Goal: Task Accomplishment & Management: Manage account settings

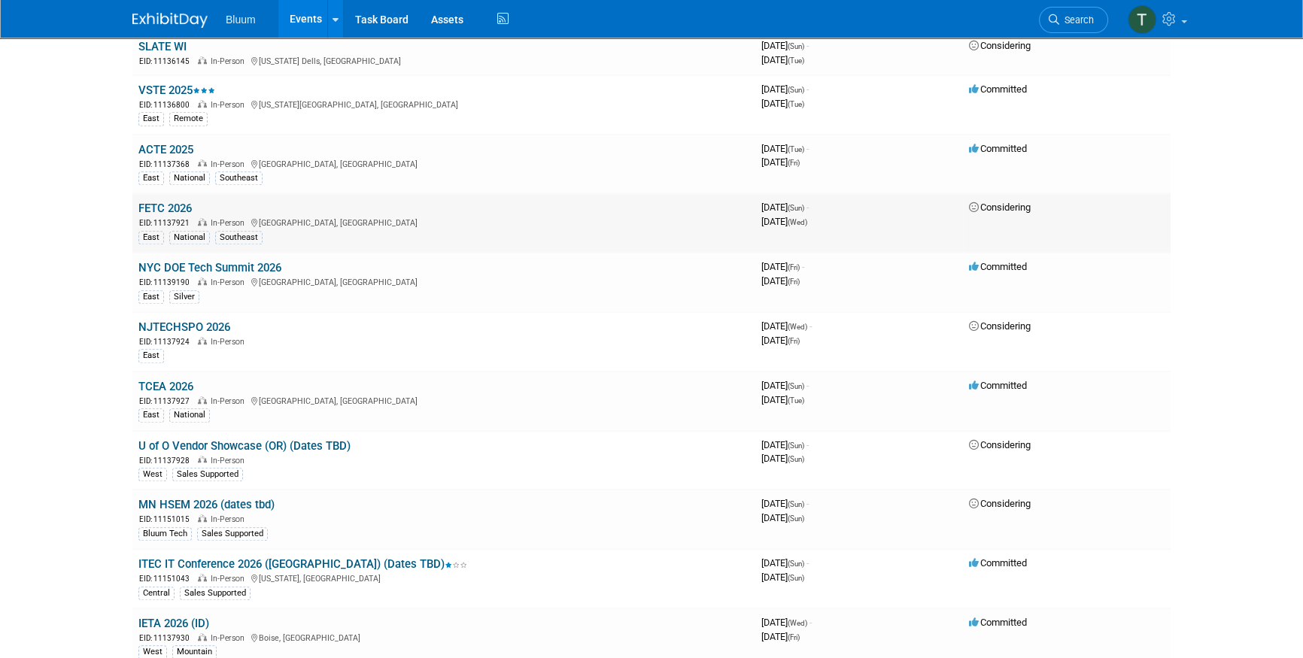
scroll to position [1504, 0]
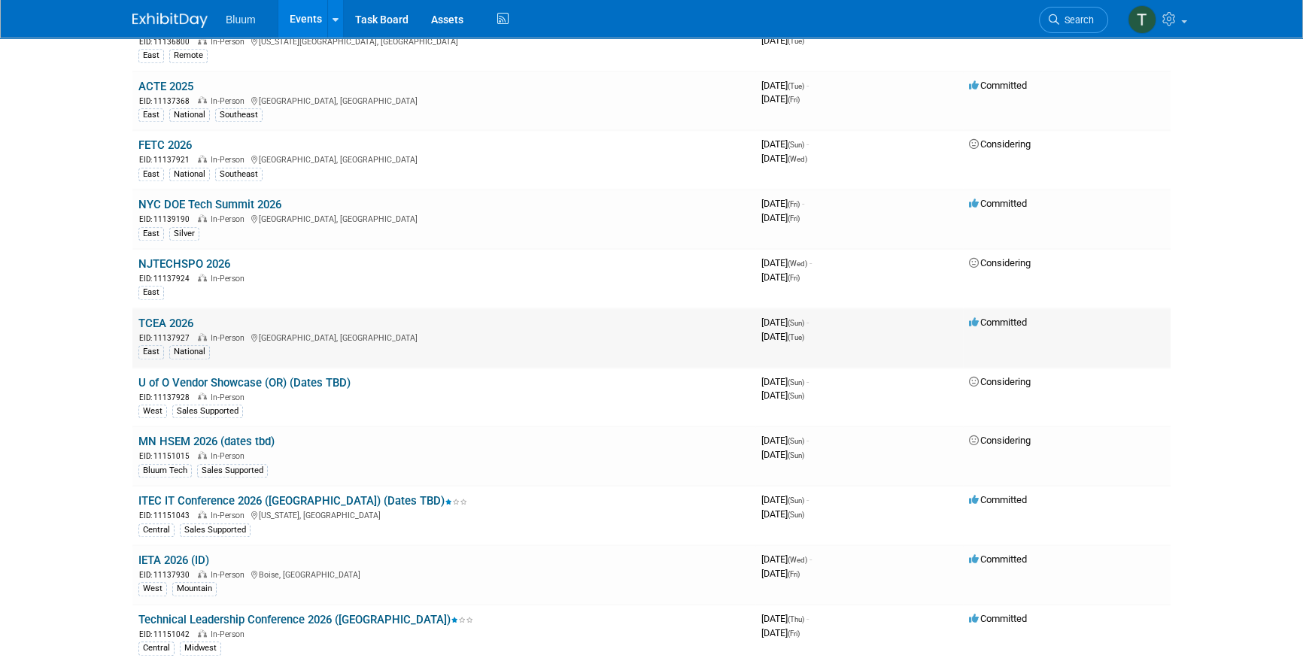
click at [159, 317] on link "TCEA 2026" at bounding box center [165, 324] width 55 height 14
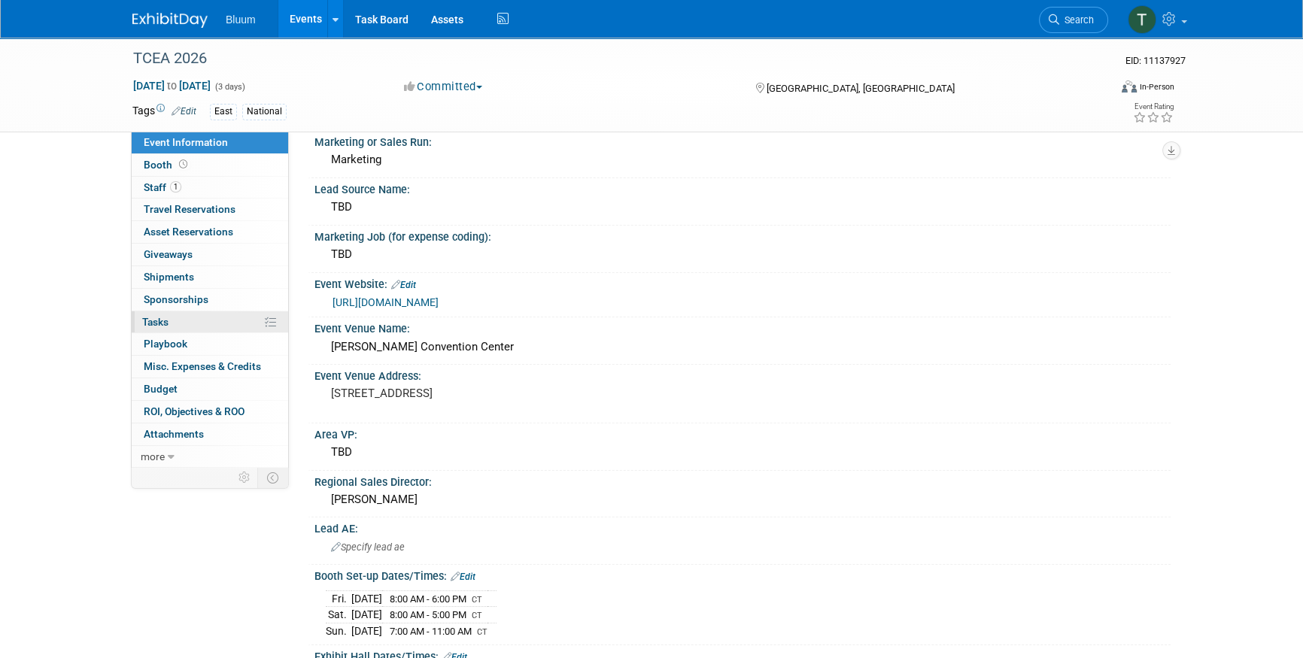
scroll to position [68, 0]
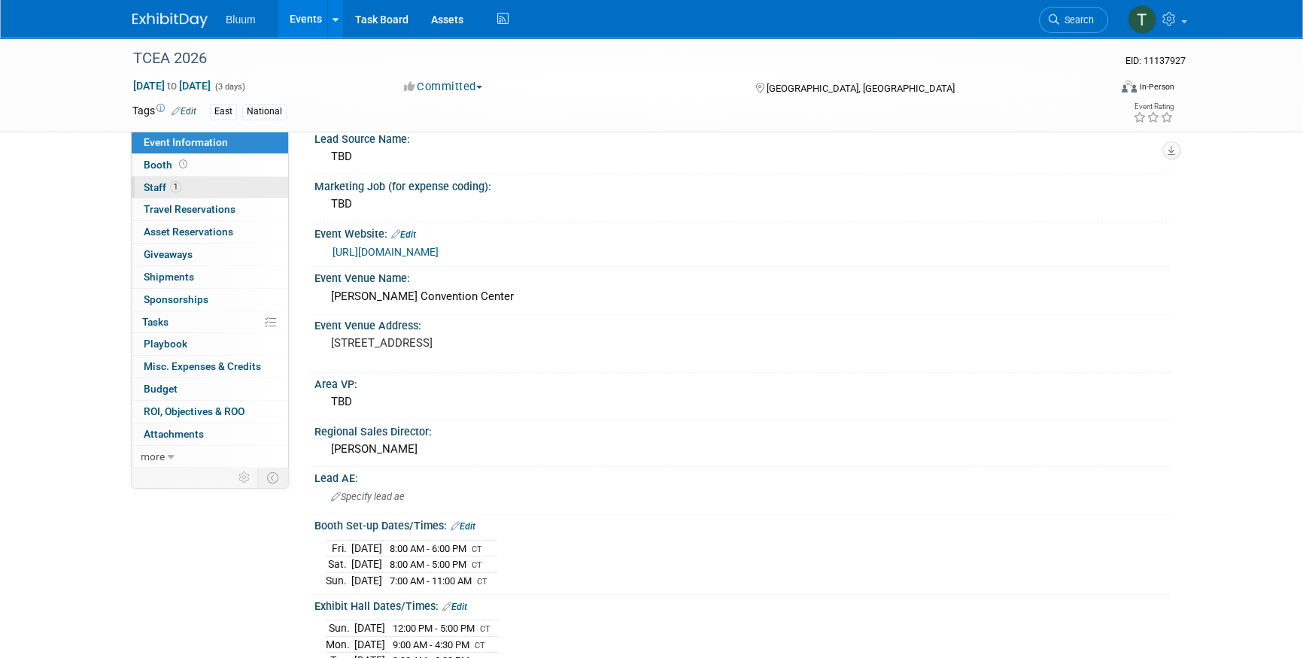
click at [214, 179] on link "1 Staff 1" at bounding box center [210, 188] width 156 height 22
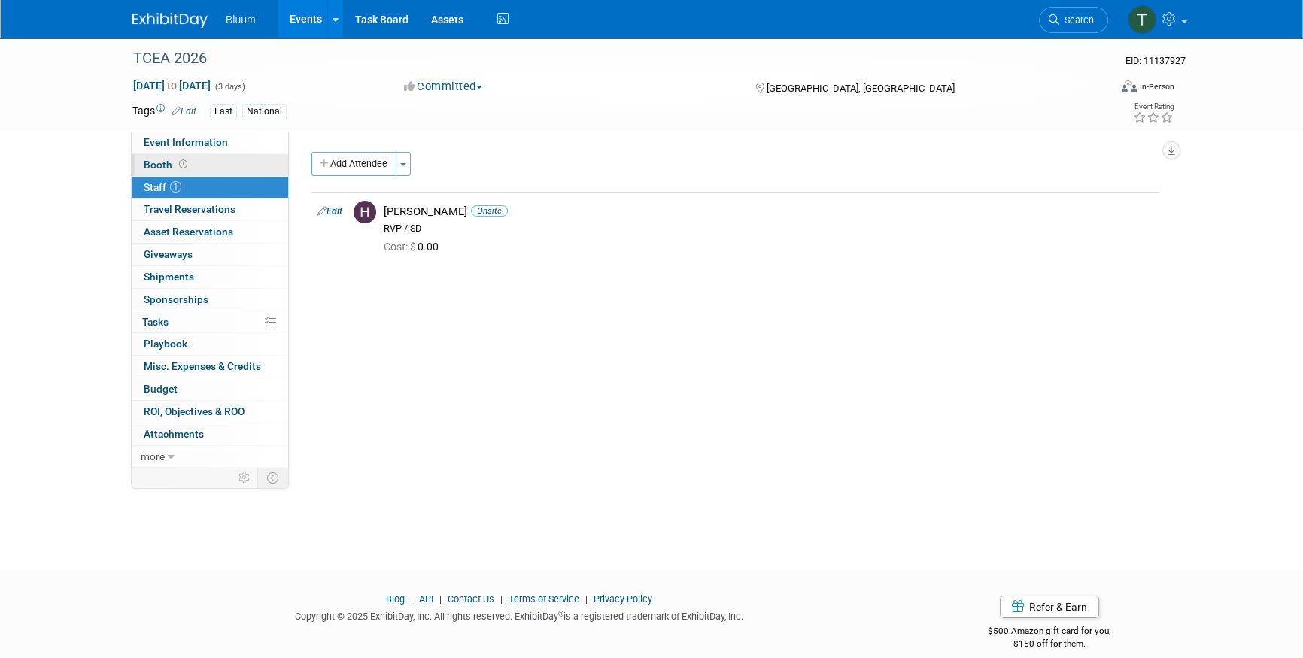
click at [217, 168] on link "Booth" at bounding box center [210, 165] width 156 height 22
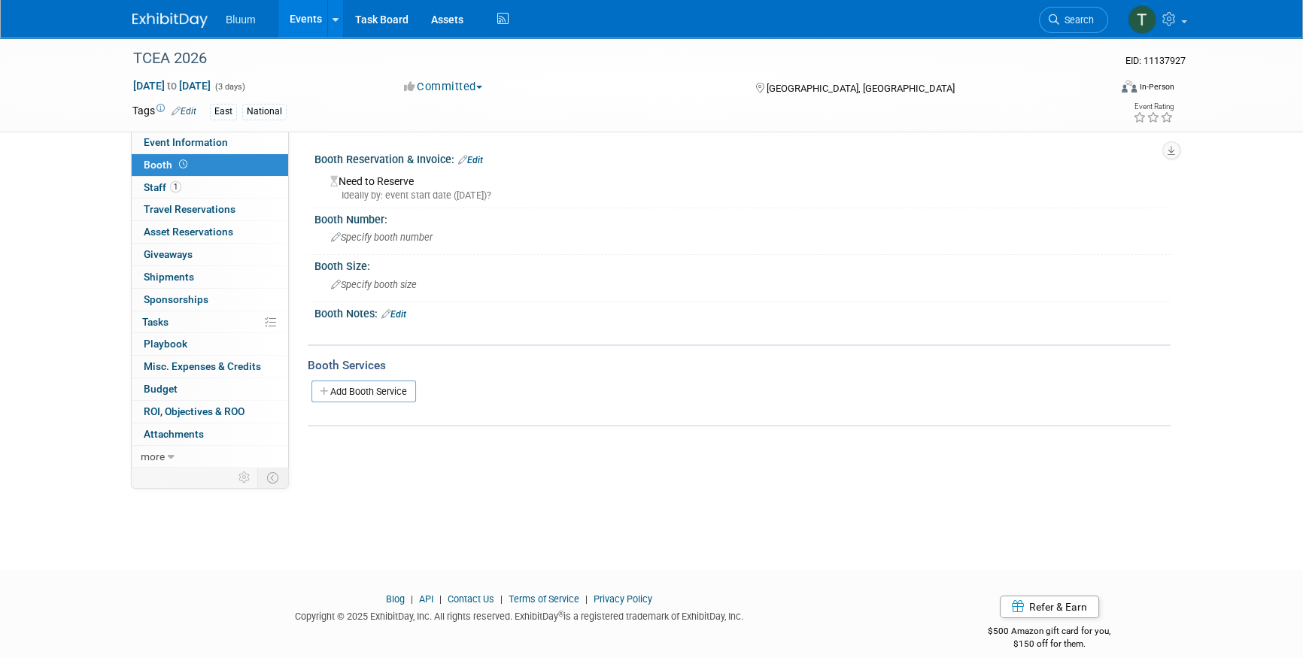
click at [474, 161] on link "Edit" at bounding box center [470, 160] width 25 height 11
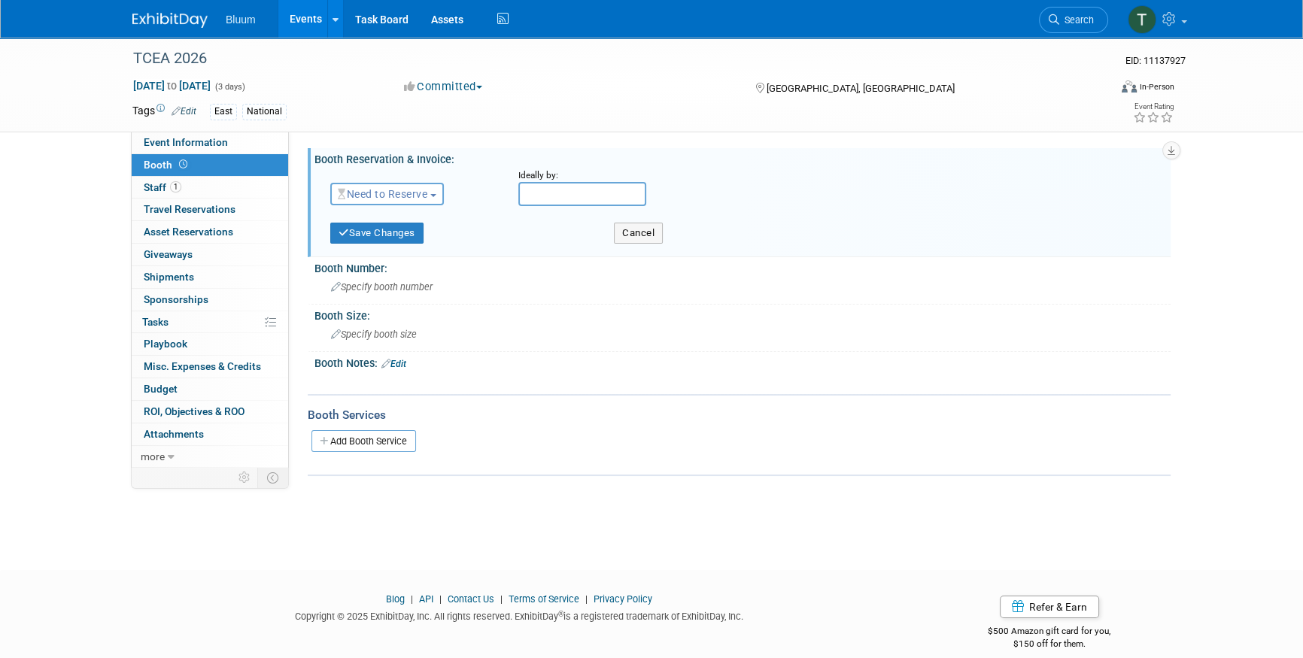
click at [413, 200] on button "Need to Reserve" at bounding box center [387, 194] width 114 height 23
click at [368, 244] on link "Reserved" at bounding box center [411, 240] width 161 height 21
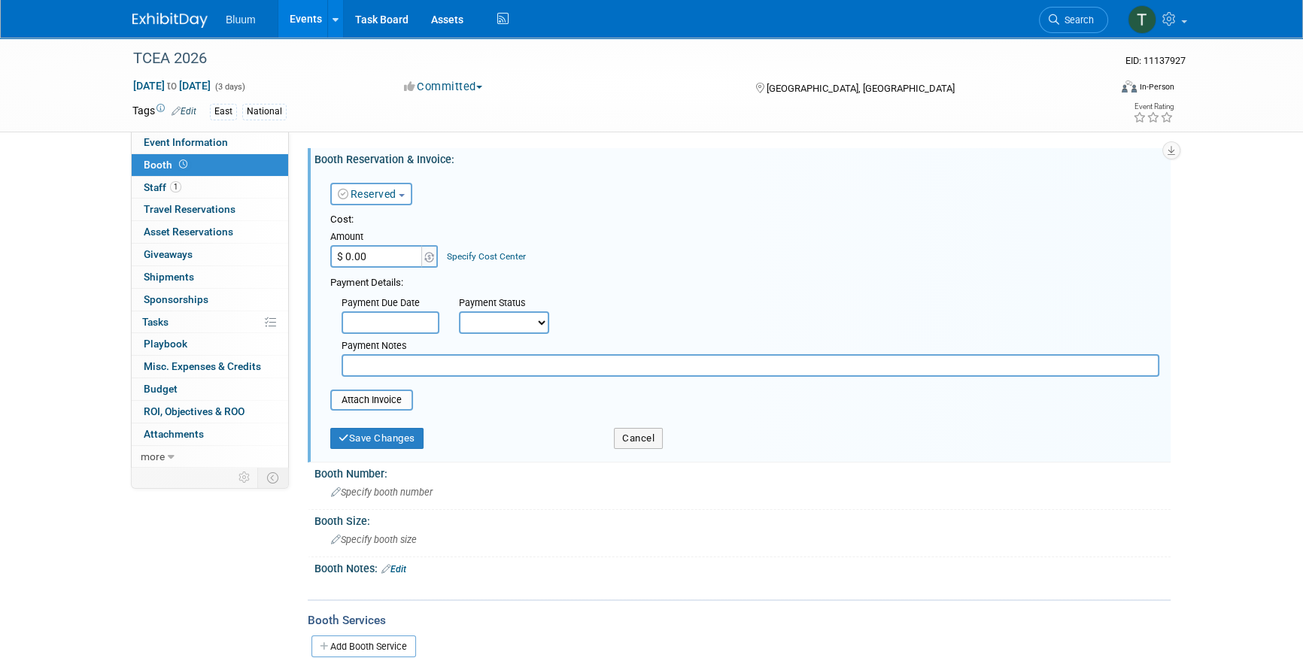
click at [378, 257] on input "$ 0.00" at bounding box center [377, 256] width 94 height 23
type input "$ 4,550.00"
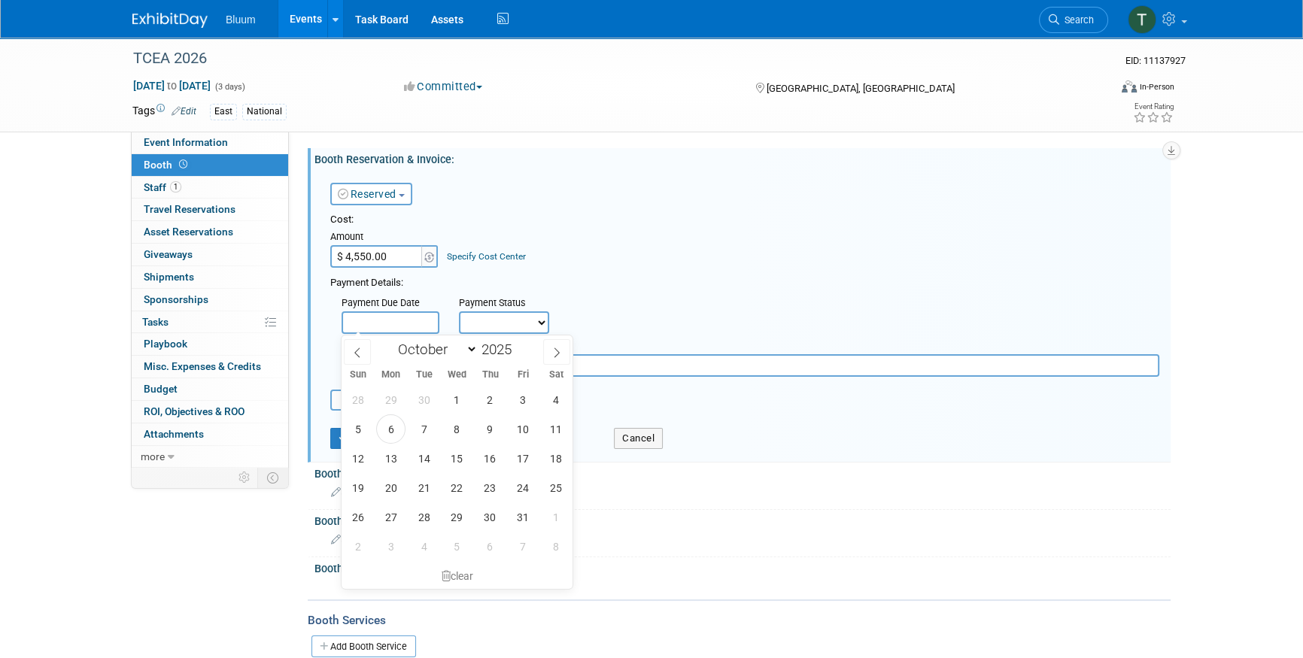
click at [402, 323] on input "text" at bounding box center [390, 322] width 98 height 23
click at [390, 420] on span "6" at bounding box center [390, 428] width 29 height 29
type input "Oct 6, 2025"
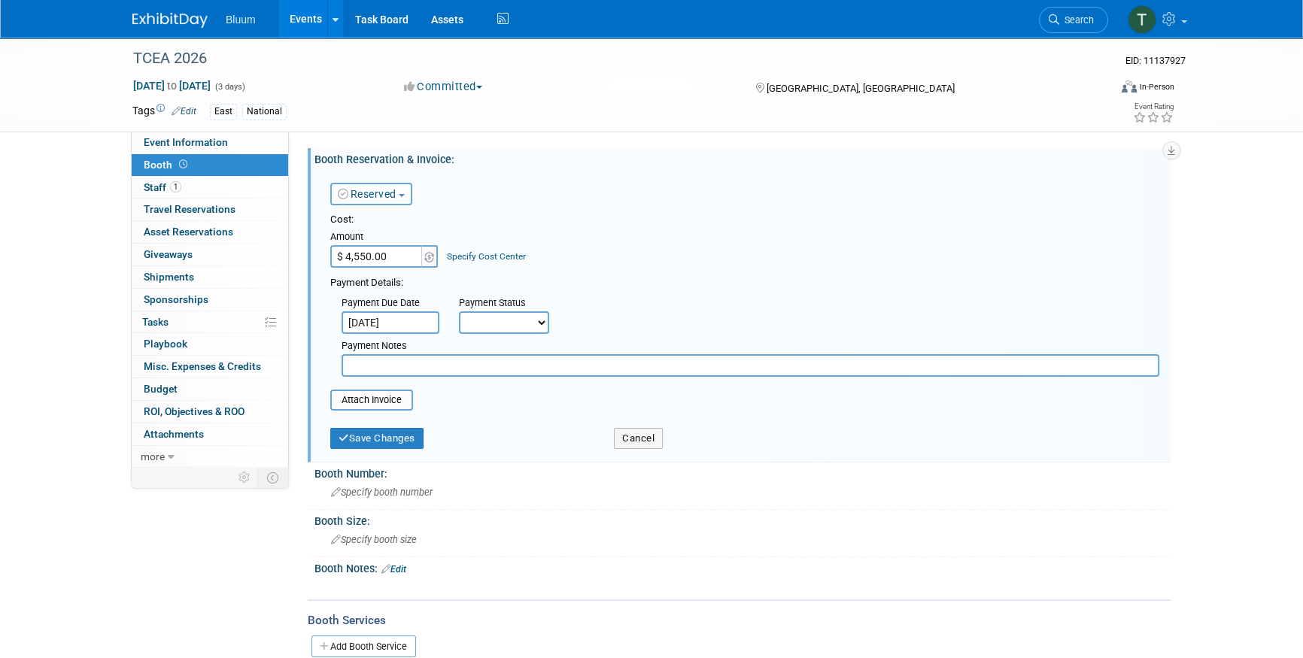
click at [397, 319] on input "Oct 6, 2025" at bounding box center [390, 322] width 98 height 23
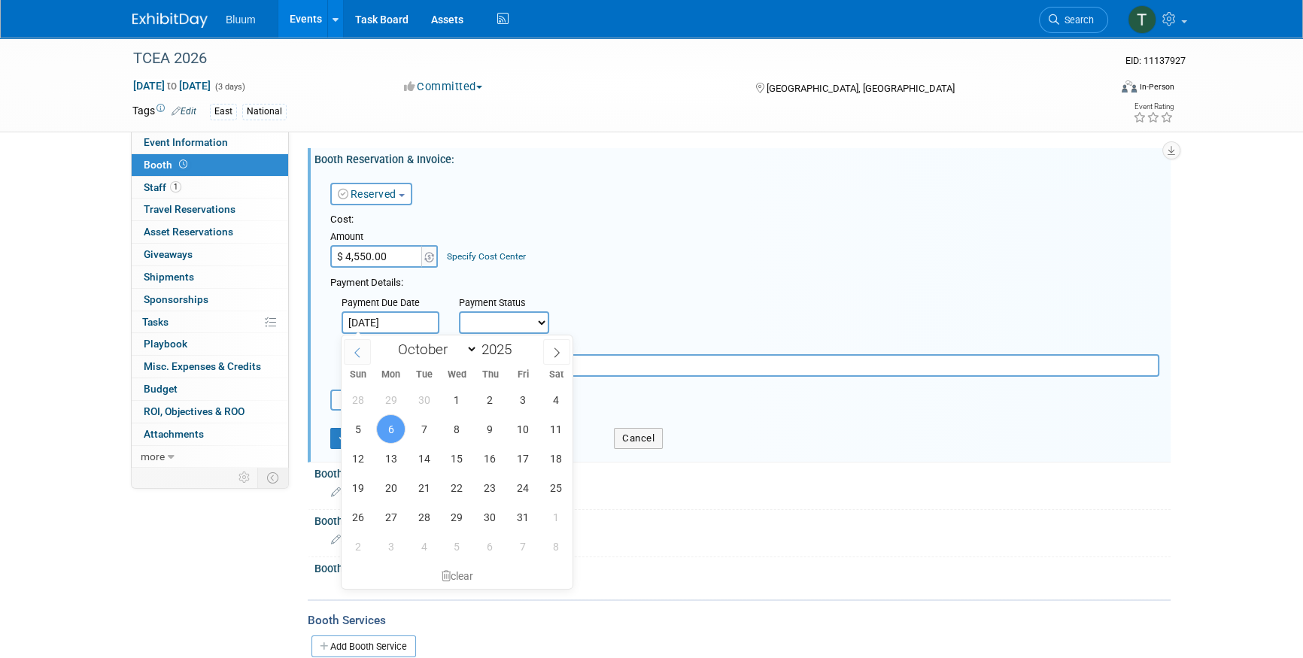
click at [354, 354] on icon at bounding box center [357, 352] width 11 height 11
select select "8"
click at [402, 429] on span "8" at bounding box center [390, 428] width 29 height 29
type input "Sep 8, 2025"
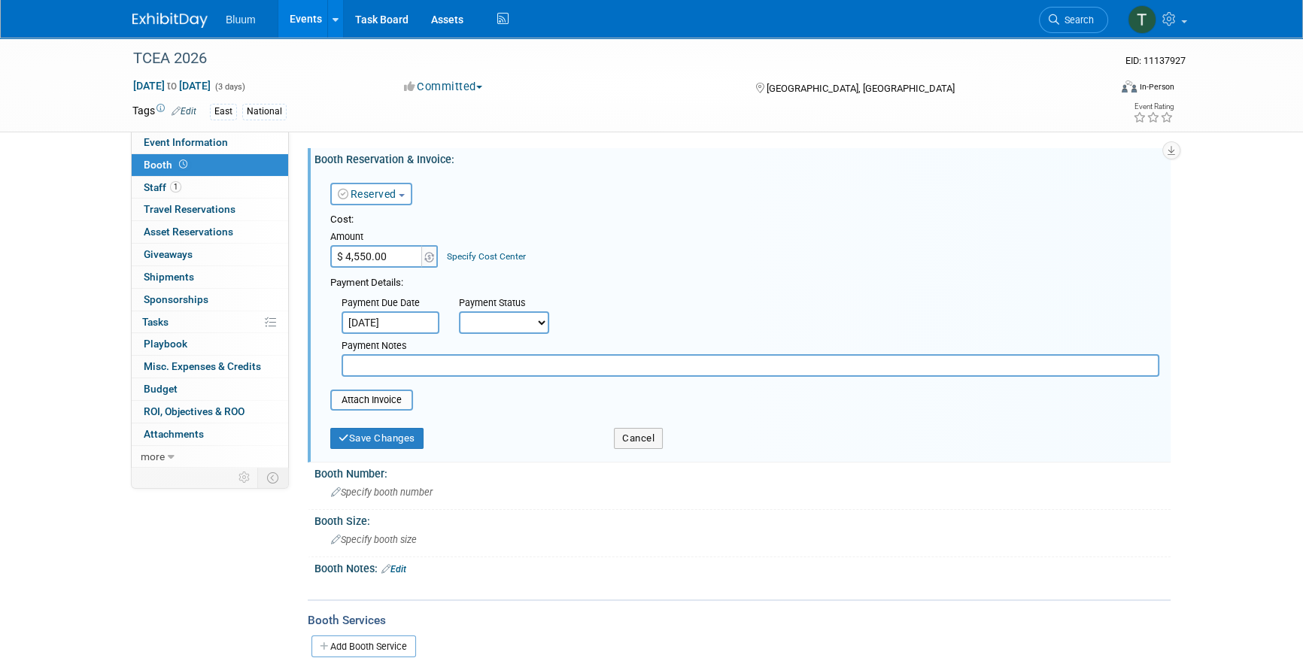
click at [511, 326] on select "Not Paid Yet Partially Paid Paid in Full" at bounding box center [504, 322] width 90 height 23
click at [497, 405] on table "Attach Invoice" at bounding box center [744, 400] width 829 height 21
click at [525, 323] on select "Not Paid Yet Partially Paid Paid in Full" at bounding box center [504, 322] width 90 height 23
select select "1"
click at [459, 311] on select "Not Paid Yet Partially Paid Paid in Full" at bounding box center [504, 322] width 90 height 23
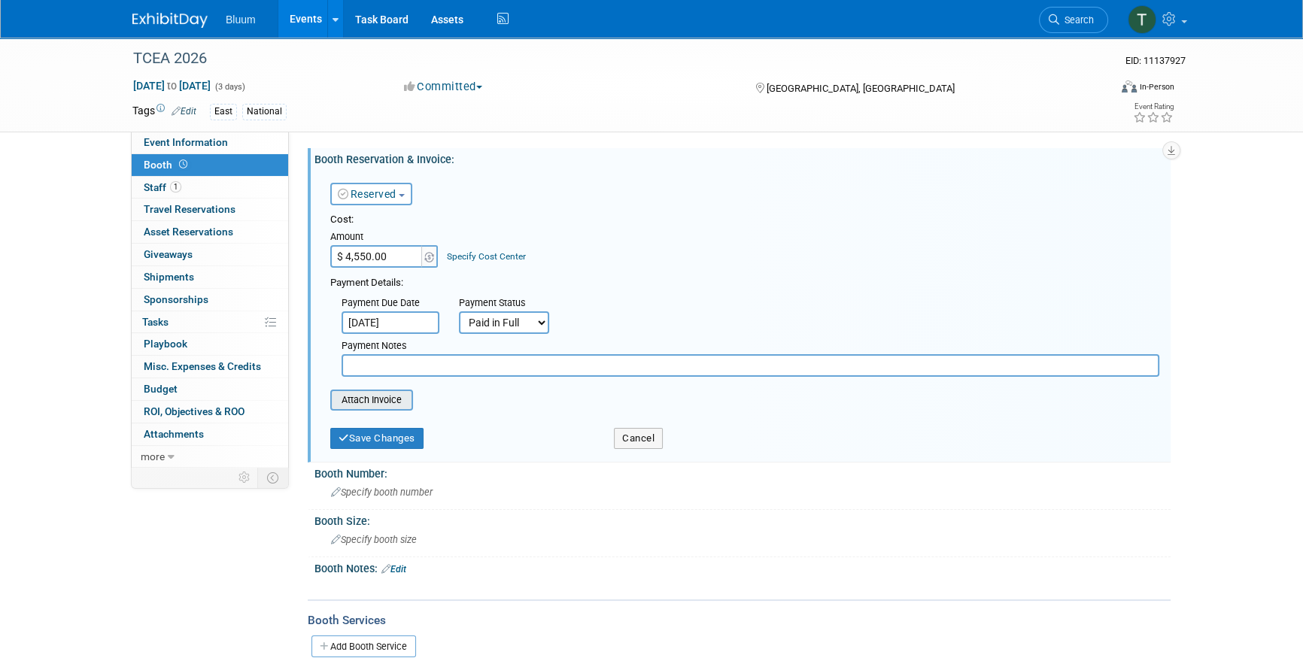
click at [354, 399] on input "file" at bounding box center [321, 400] width 179 height 18
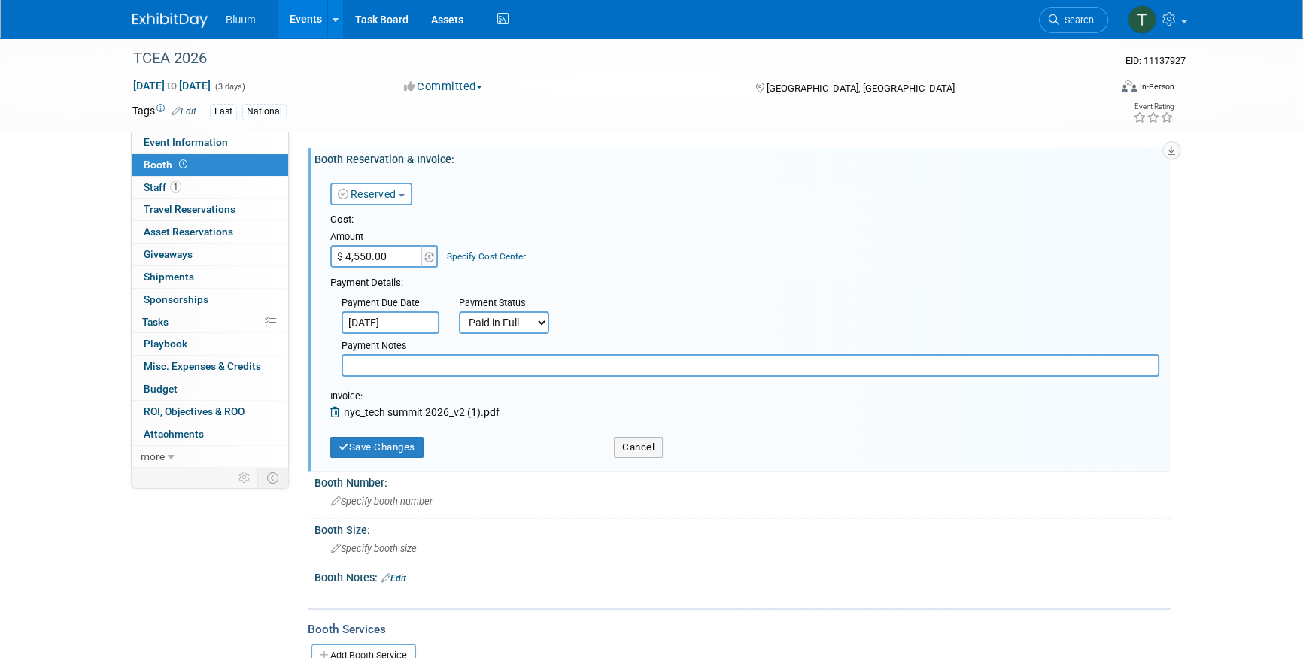
click at [336, 409] on icon at bounding box center [337, 412] width 14 height 11
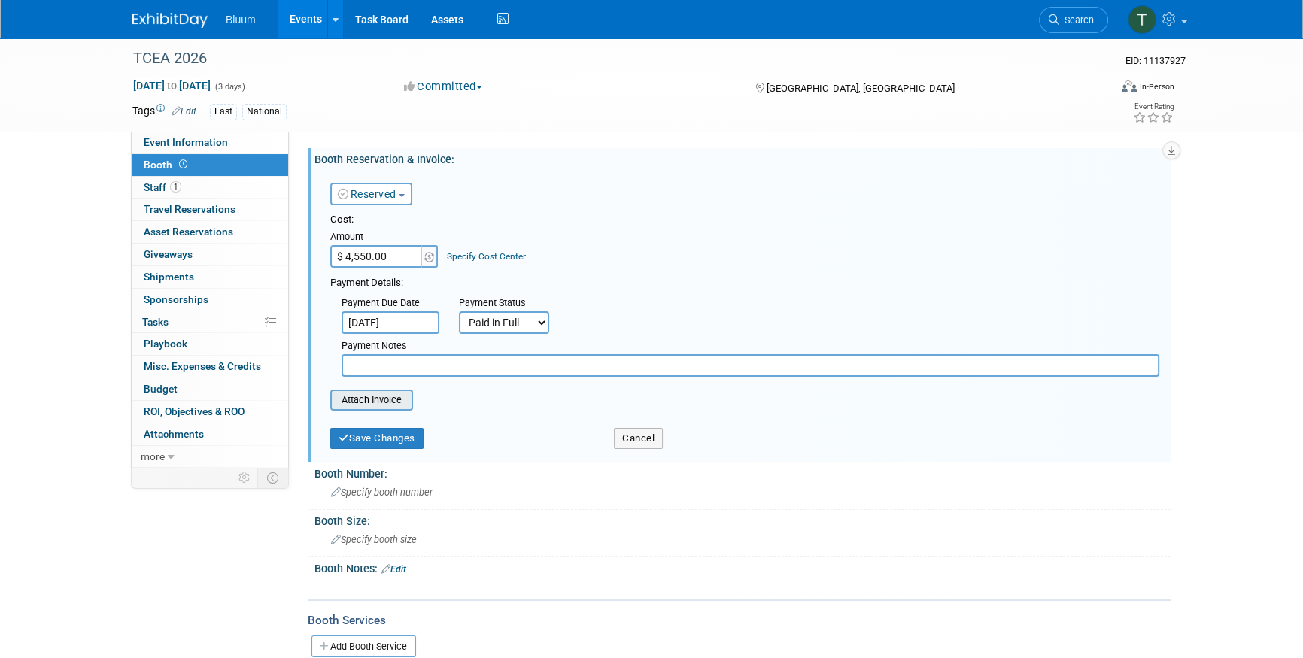
click at [396, 393] on input "file" at bounding box center [321, 400] width 179 height 18
click at [388, 434] on button "Save Changes" at bounding box center [376, 438] width 93 height 21
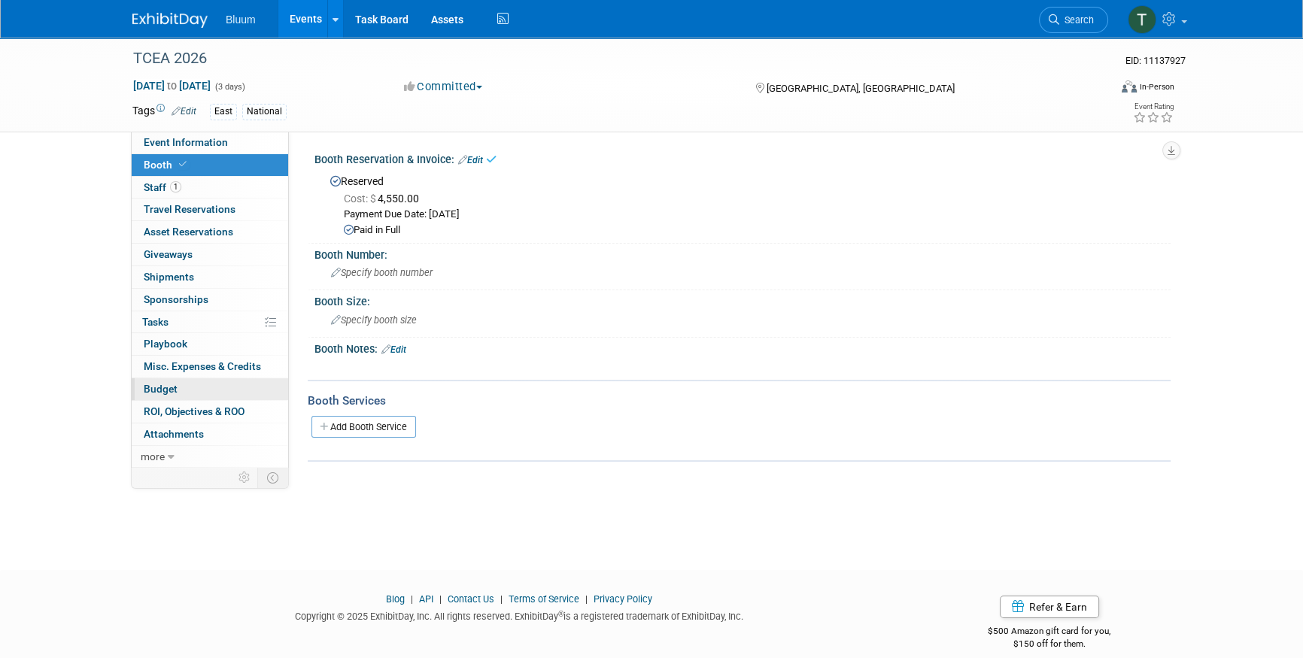
click at [180, 384] on link "Budget" at bounding box center [210, 389] width 156 height 22
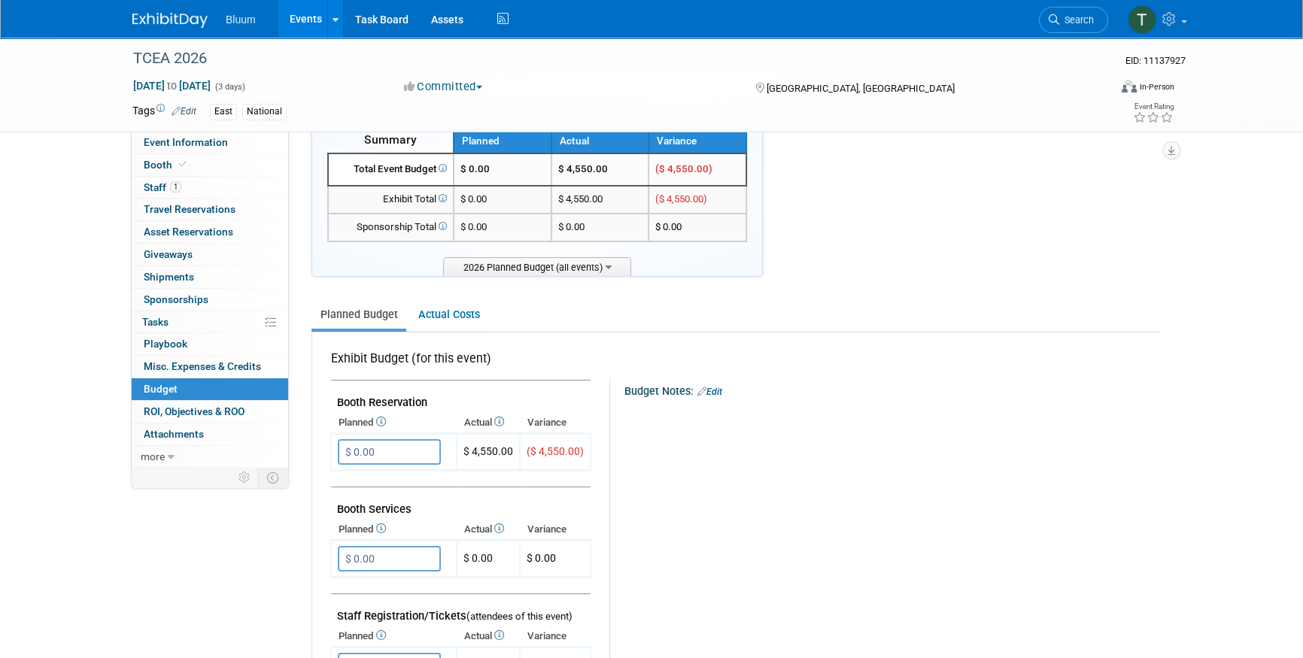
scroll to position [68, 0]
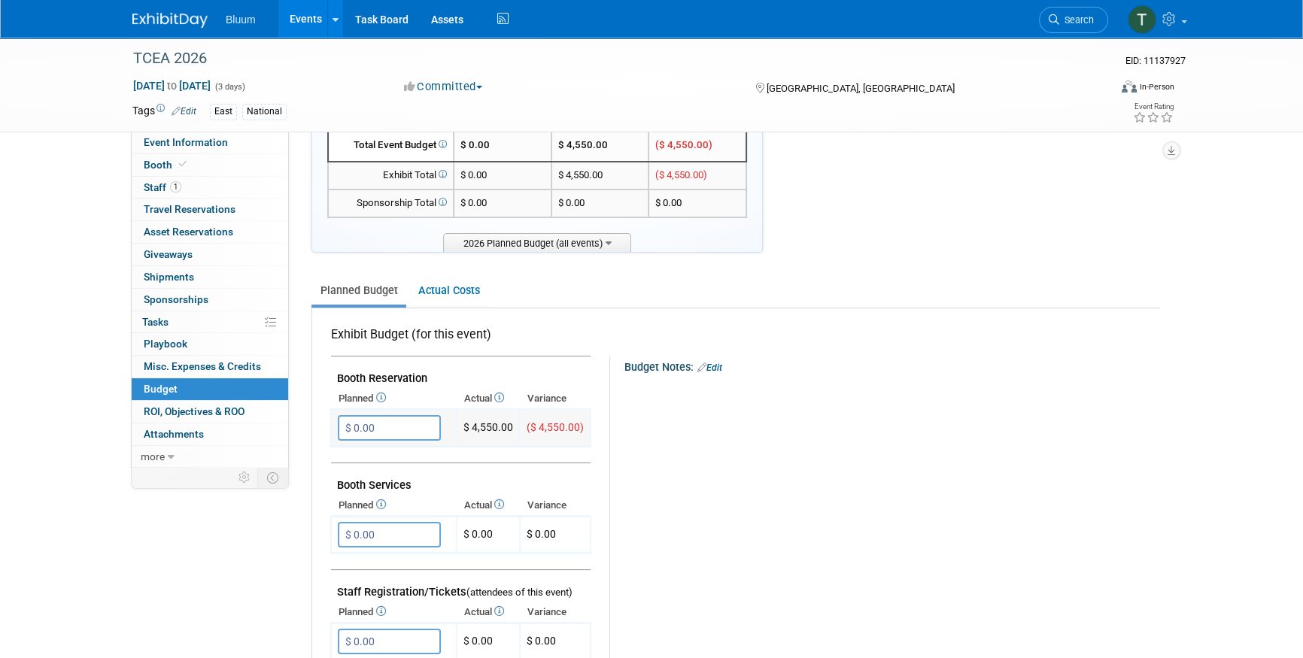
click at [381, 422] on input "$ 0.00" at bounding box center [389, 428] width 103 height 26
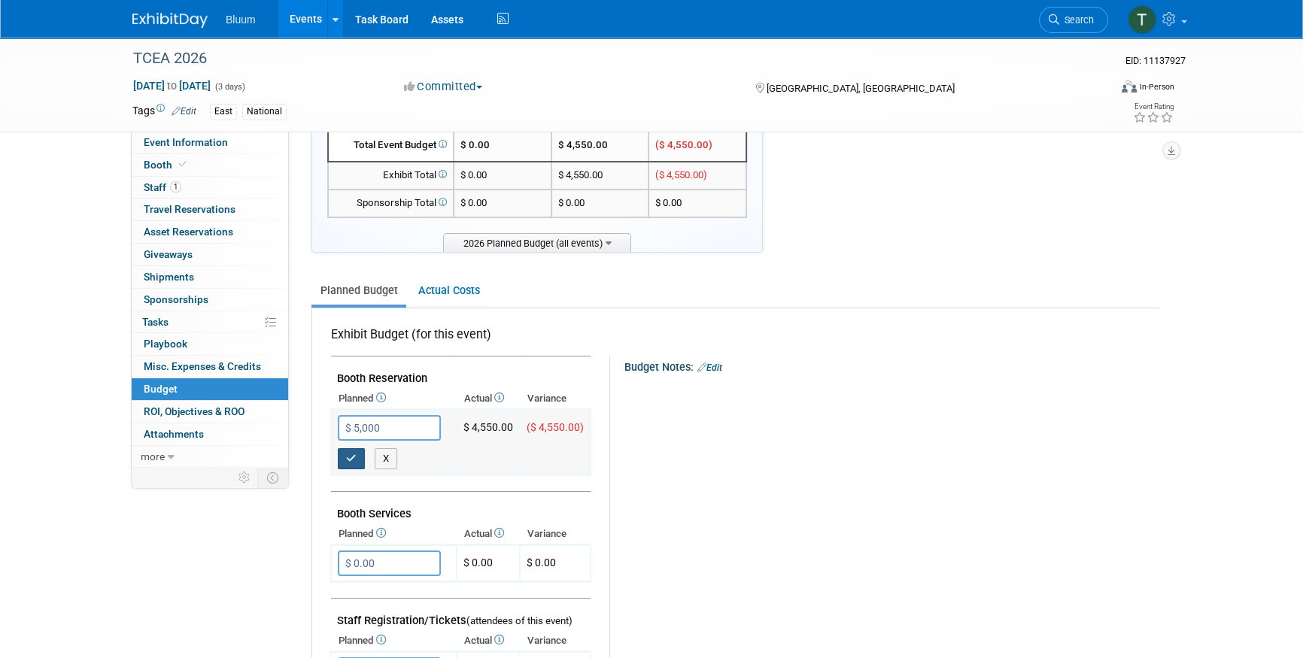
type input "$ 5,000.00"
click at [350, 457] on icon "button" at bounding box center [351, 459] width 11 height 10
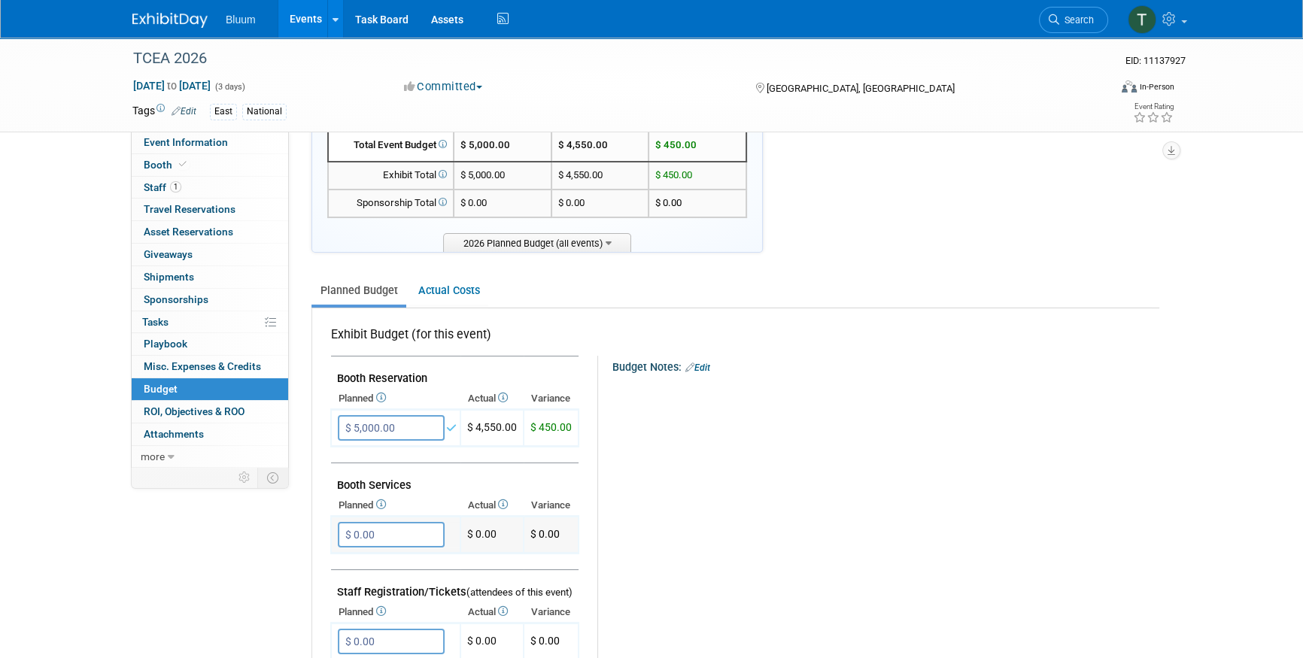
click at [376, 535] on input "$ 0.00" at bounding box center [391, 535] width 107 height 26
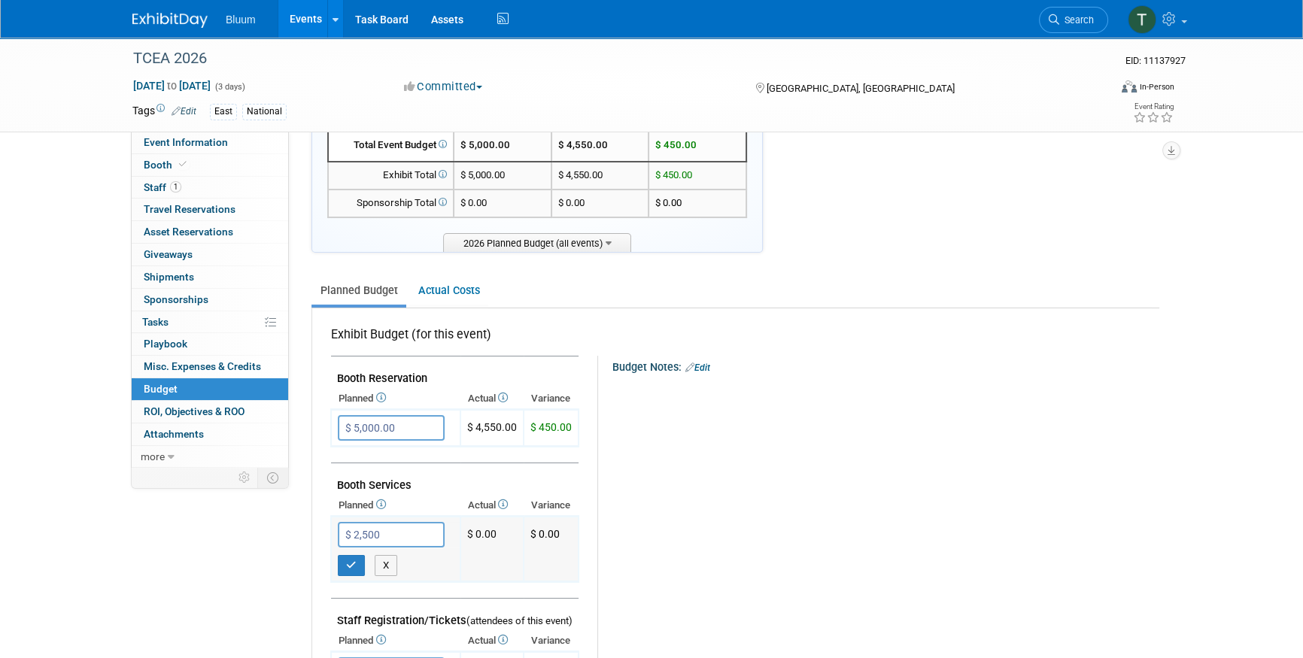
drag, startPoint x: 383, startPoint y: 533, endPoint x: 351, endPoint y: 534, distance: 32.4
click at [351, 534] on input "$ 2,500" at bounding box center [391, 535] width 107 height 26
type input "$ 7,500.00"
click at [350, 560] on icon "button" at bounding box center [351, 565] width 11 height 10
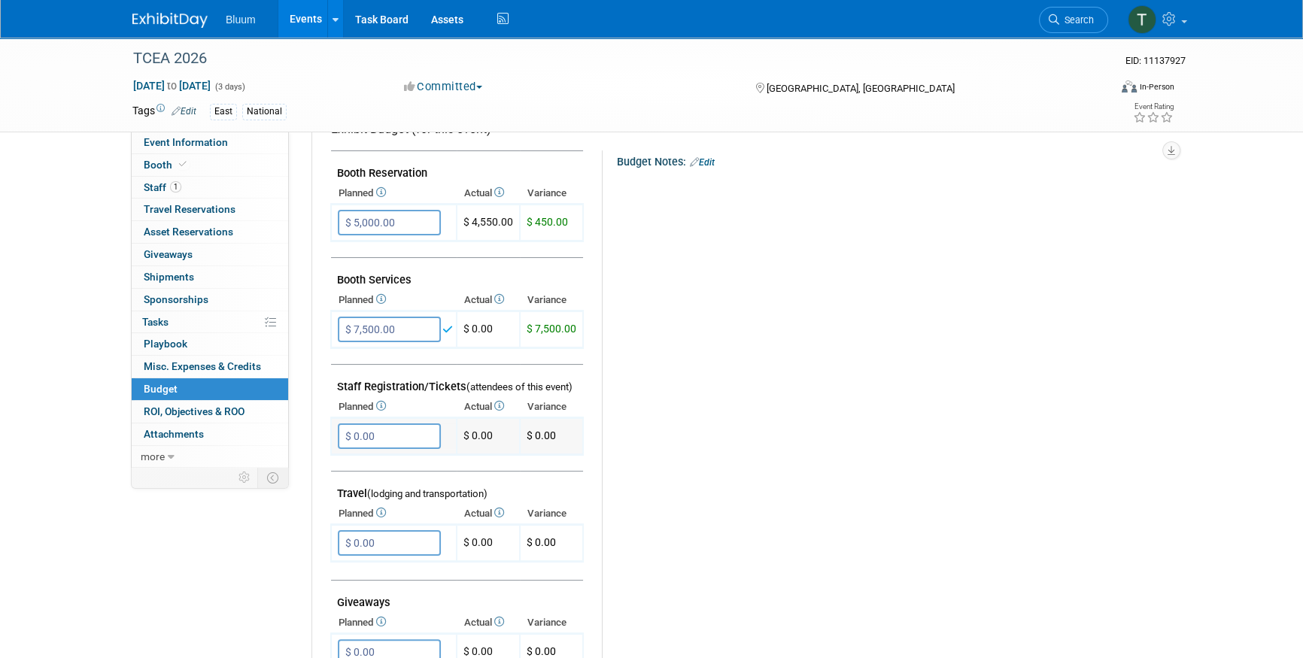
scroll to position [341, 0]
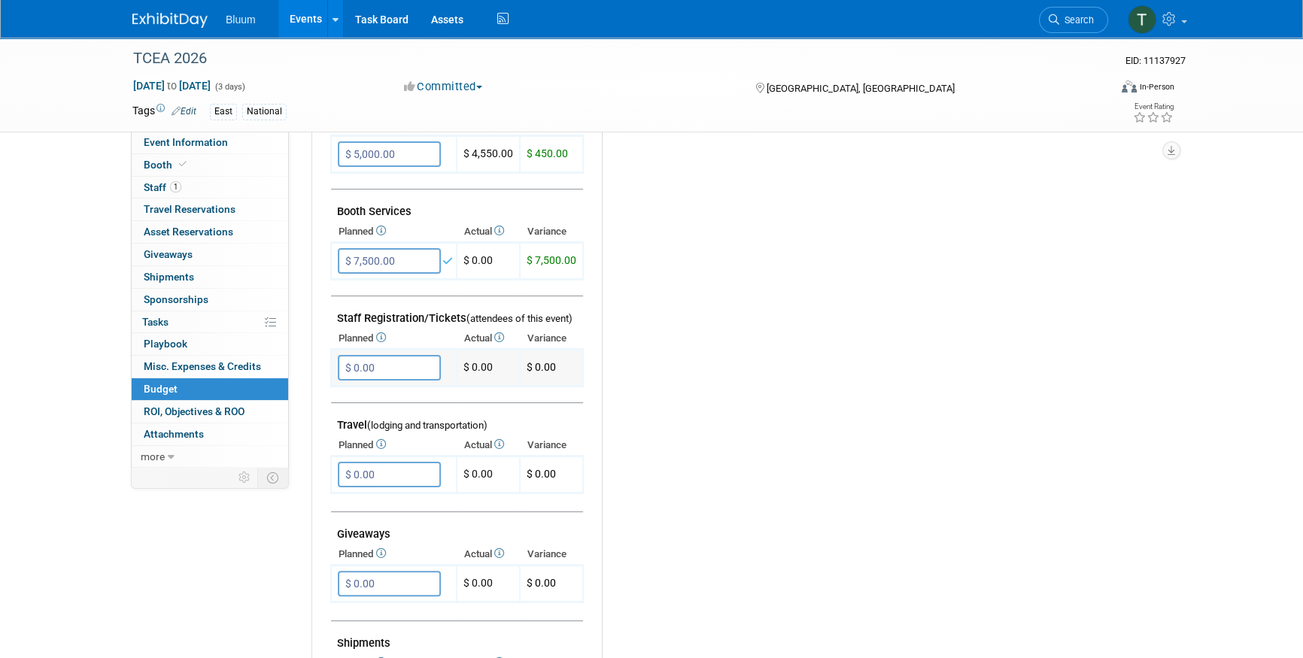
click at [379, 369] on input "$ 0.00" at bounding box center [389, 368] width 103 height 26
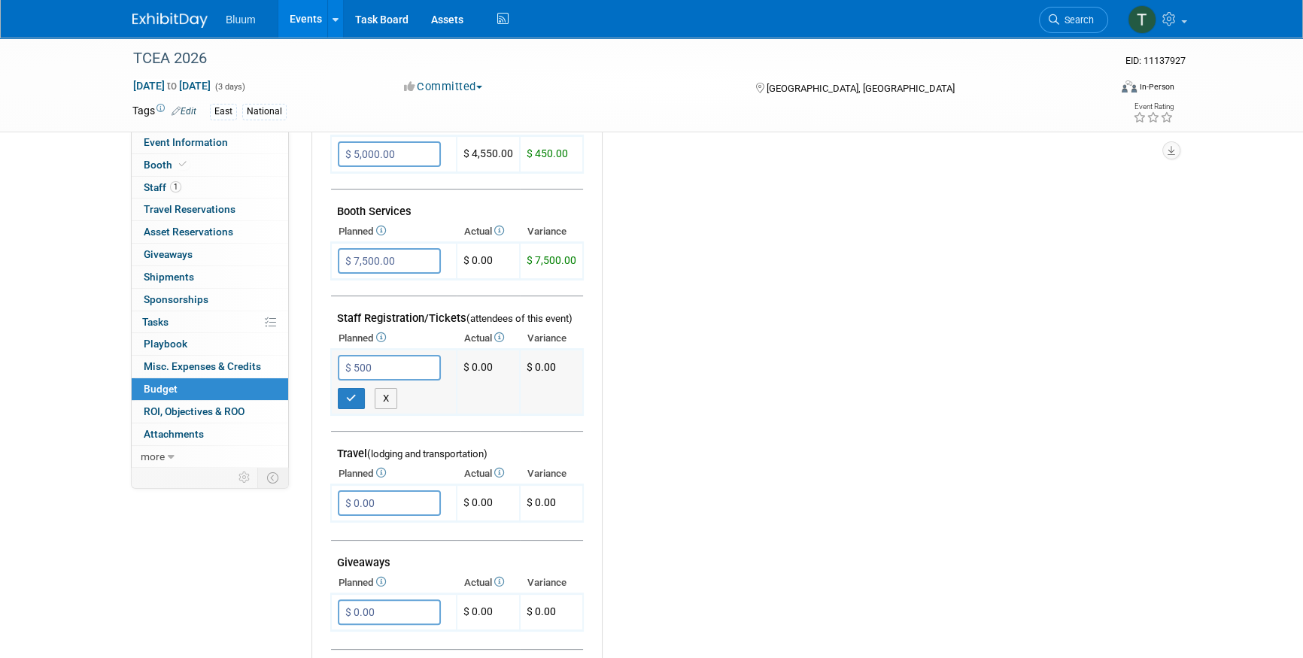
type input "$ 500.00"
click at [335, 393] on td "$ 500.00" at bounding box center [394, 382] width 126 height 65
click at [351, 397] on icon "button" at bounding box center [351, 398] width 11 height 10
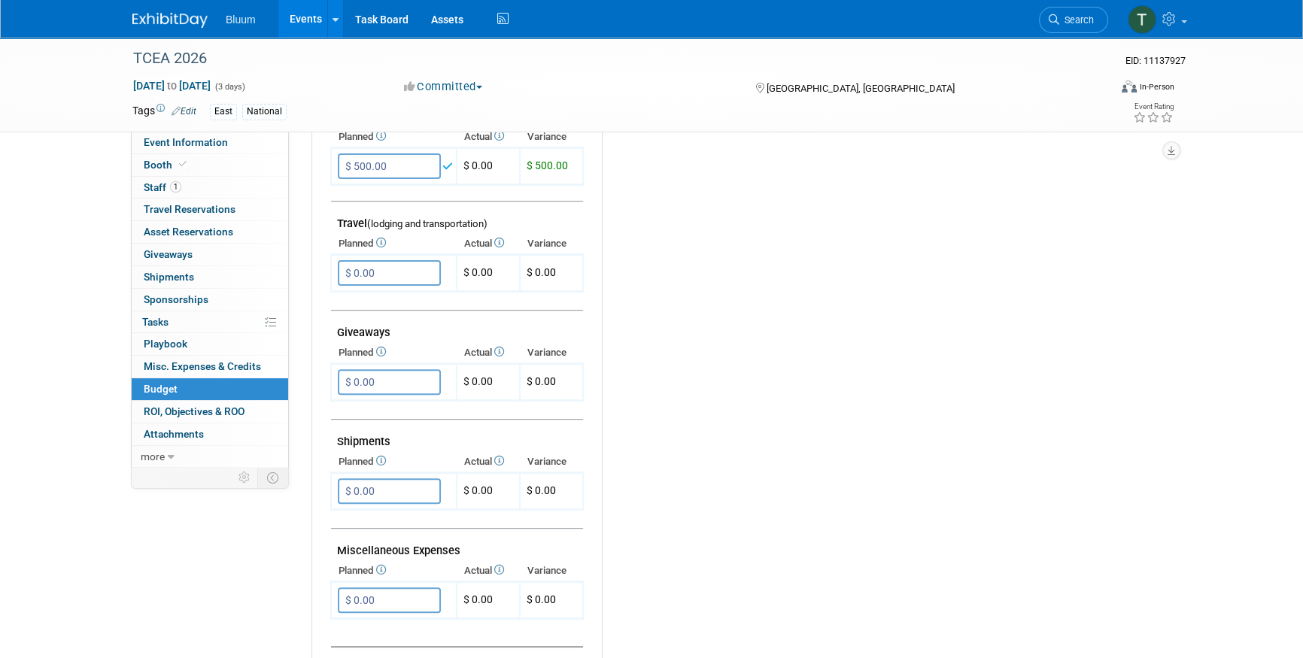
scroll to position [547, 0]
click at [371, 384] on input "$ 0.00" at bounding box center [389, 379] width 103 height 26
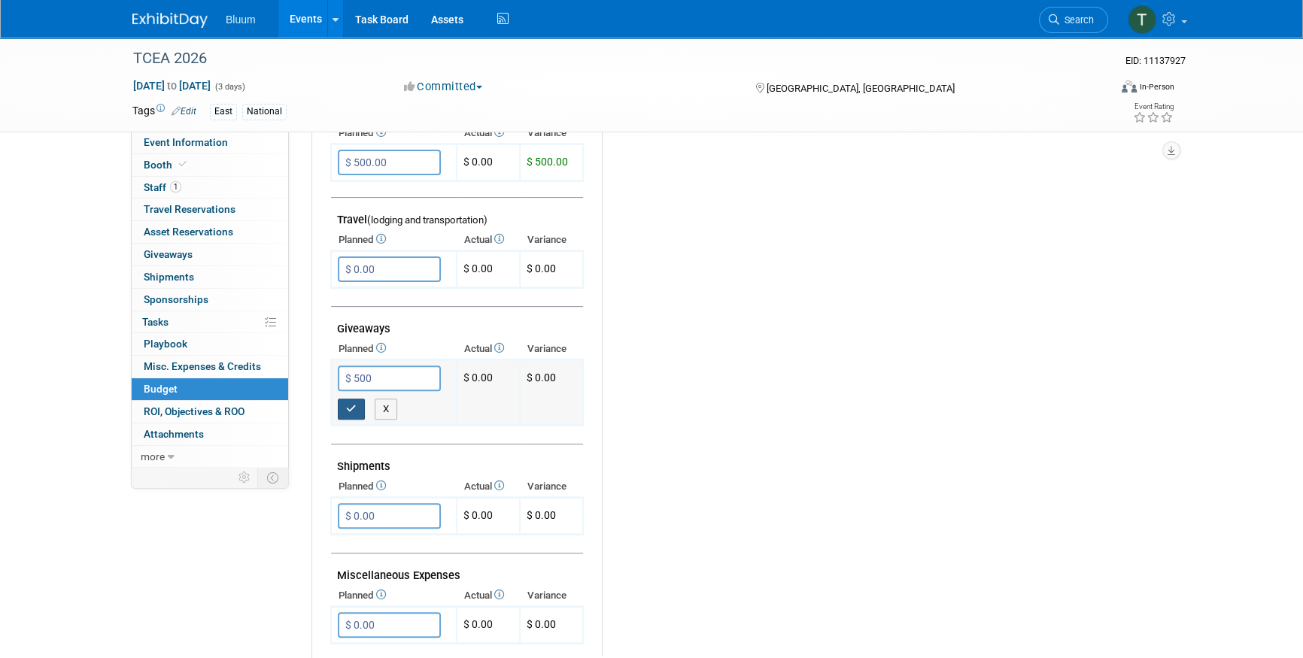
type input "$ 500.00"
click at [356, 406] on button "button" at bounding box center [351, 409] width 27 height 21
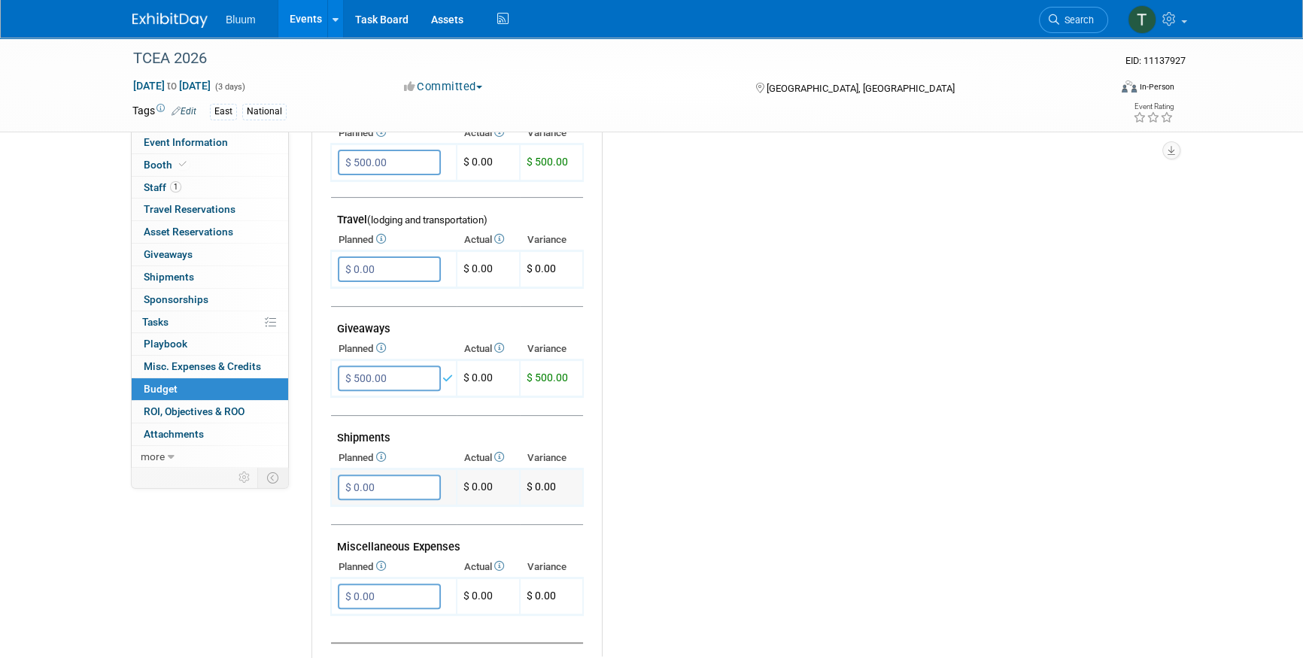
click at [387, 480] on input "$ 0.00" at bounding box center [389, 488] width 103 height 26
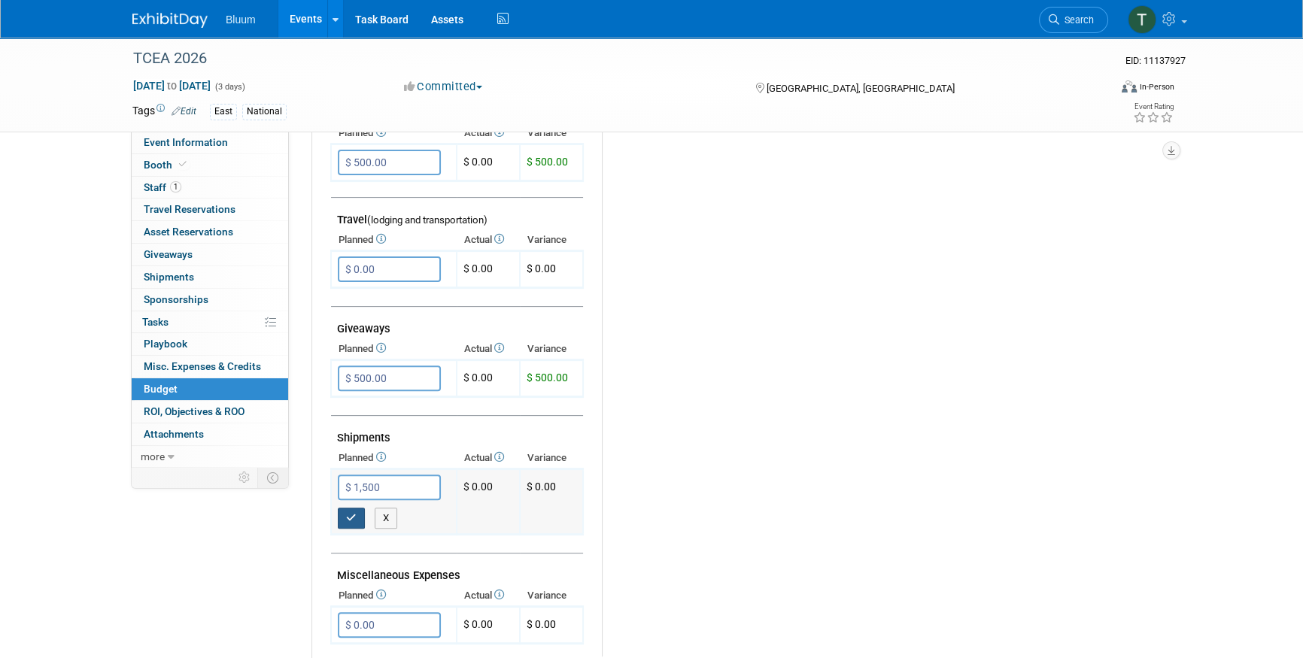
type input "$ 1,500.00"
click at [352, 513] on icon "button" at bounding box center [351, 518] width 11 height 10
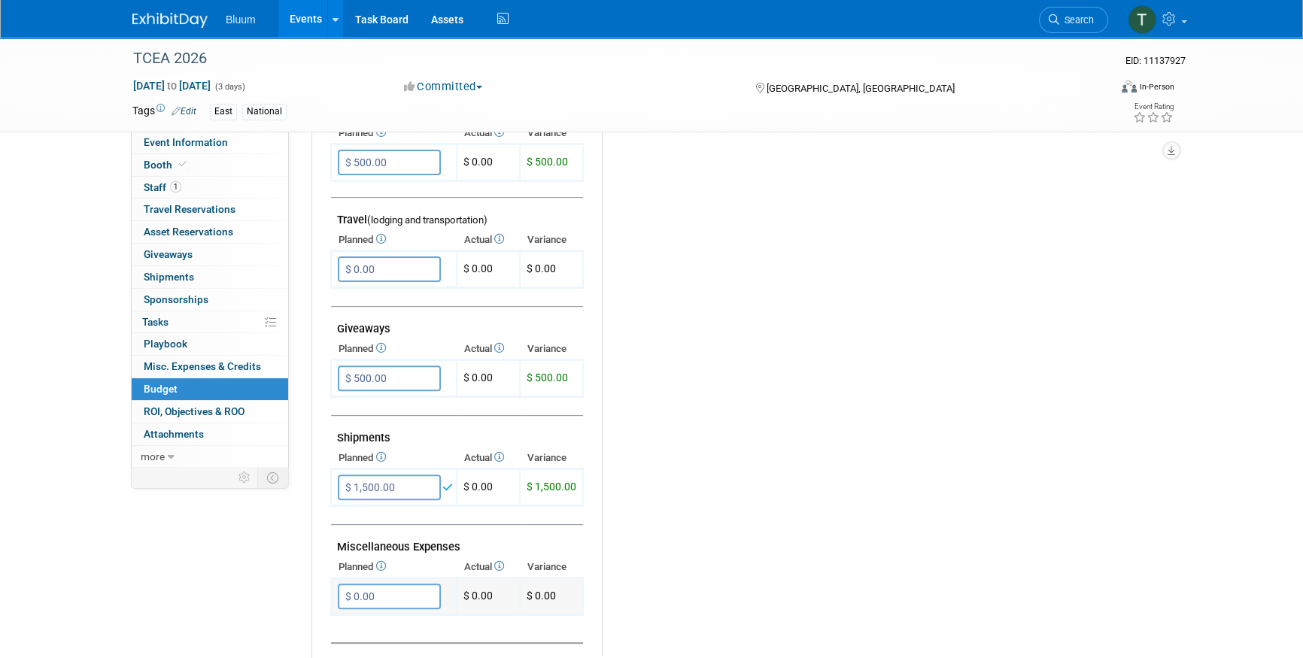
click at [379, 594] on input "$ 0.00" at bounding box center [389, 597] width 103 height 26
type input "$ 35,000.00"
click at [351, 622] on icon "button" at bounding box center [351, 627] width 11 height 10
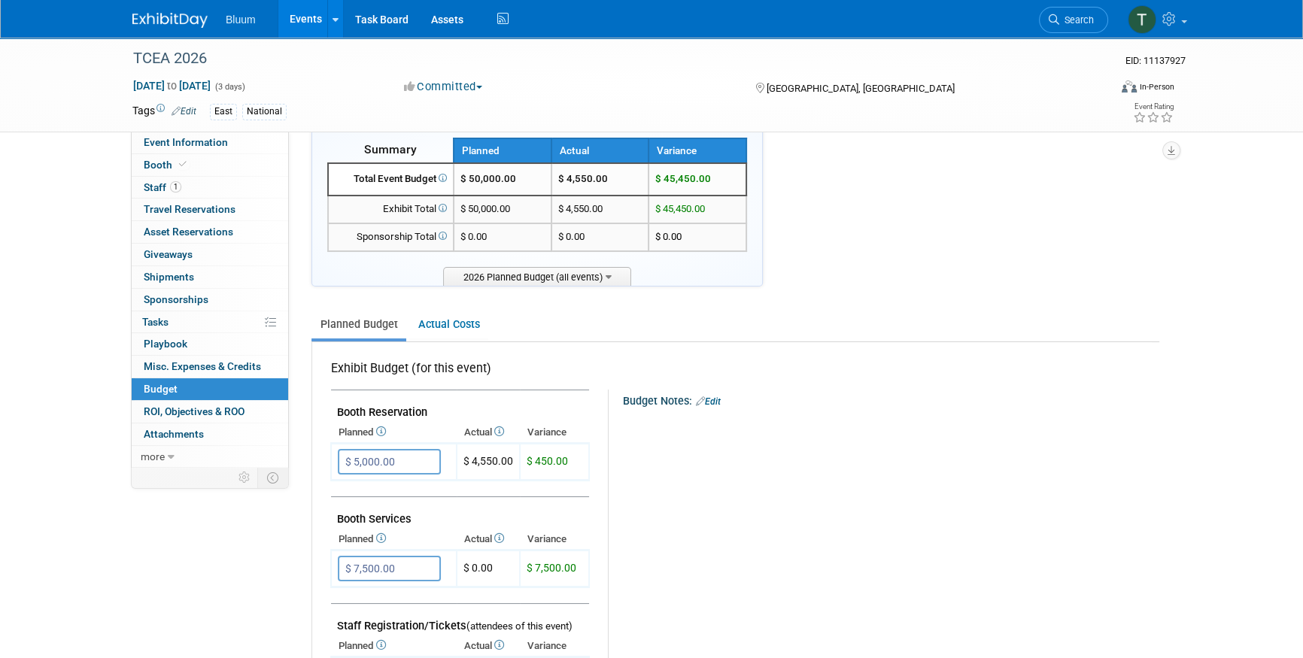
scroll to position [0, 0]
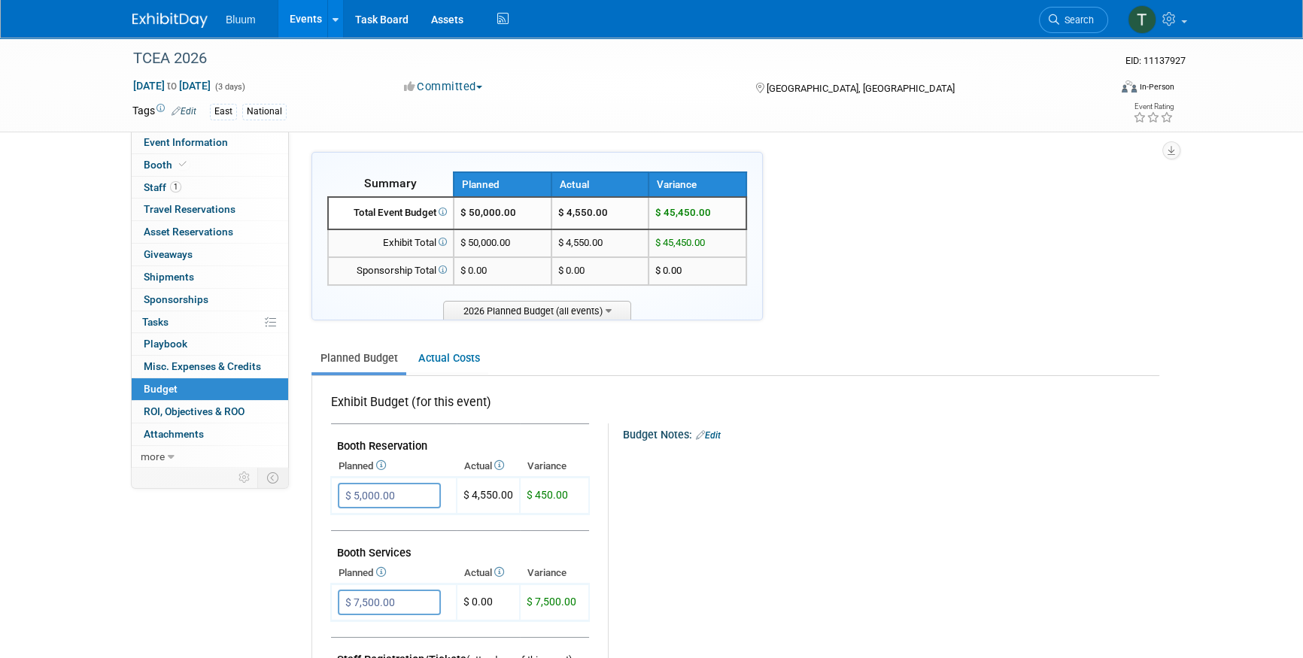
click at [1039, 354] on ul "Planned Budget Actual Costs" at bounding box center [735, 359] width 848 height 33
